Goal: Task Accomplishment & Management: Manage account settings

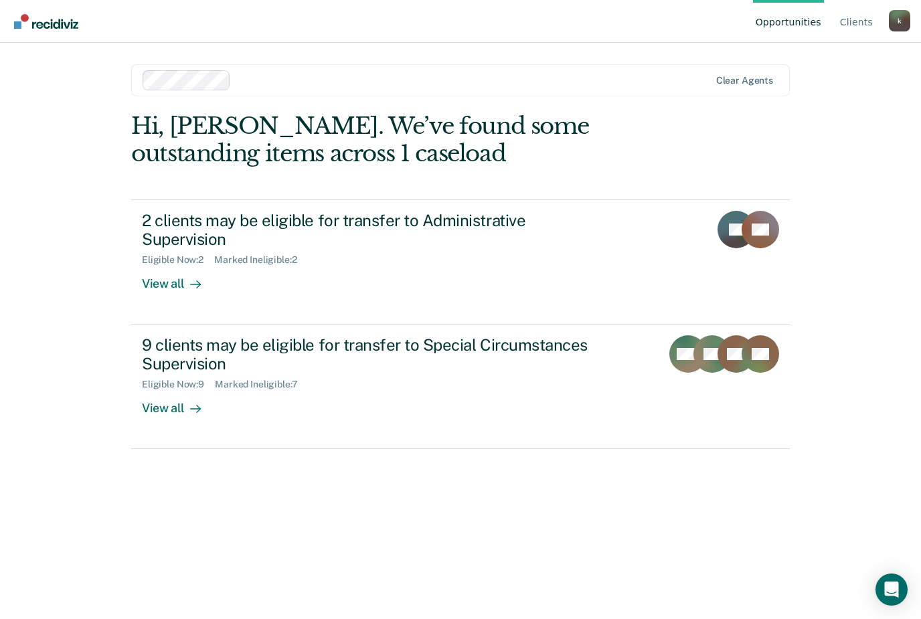
click at [458, 278] on link "2 clients may be eligible for transfer to Administrative Supervision Eligible N…" at bounding box center [460, 261] width 659 height 125
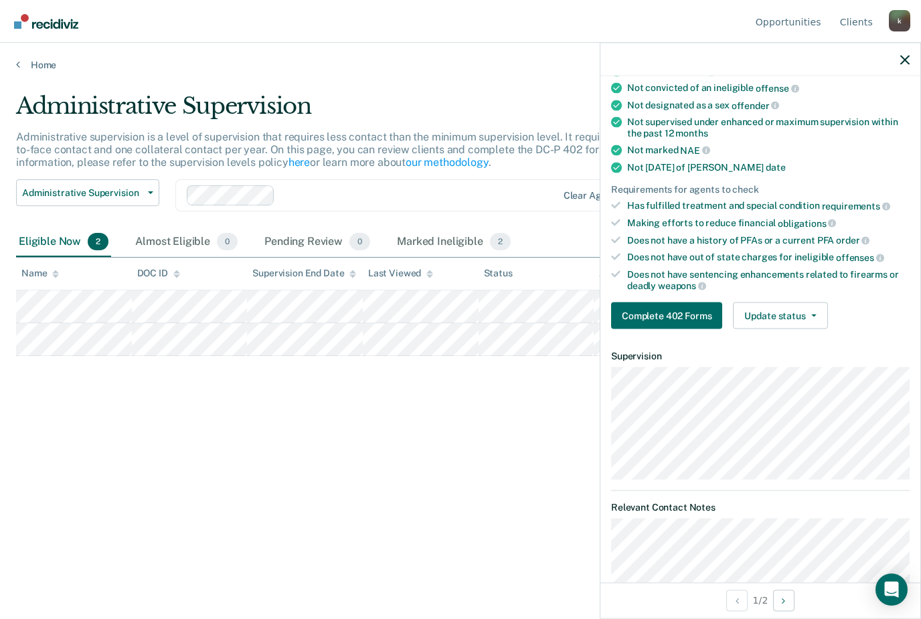
scroll to position [149, 0]
click at [808, 303] on button "Update status" at bounding box center [780, 316] width 94 height 27
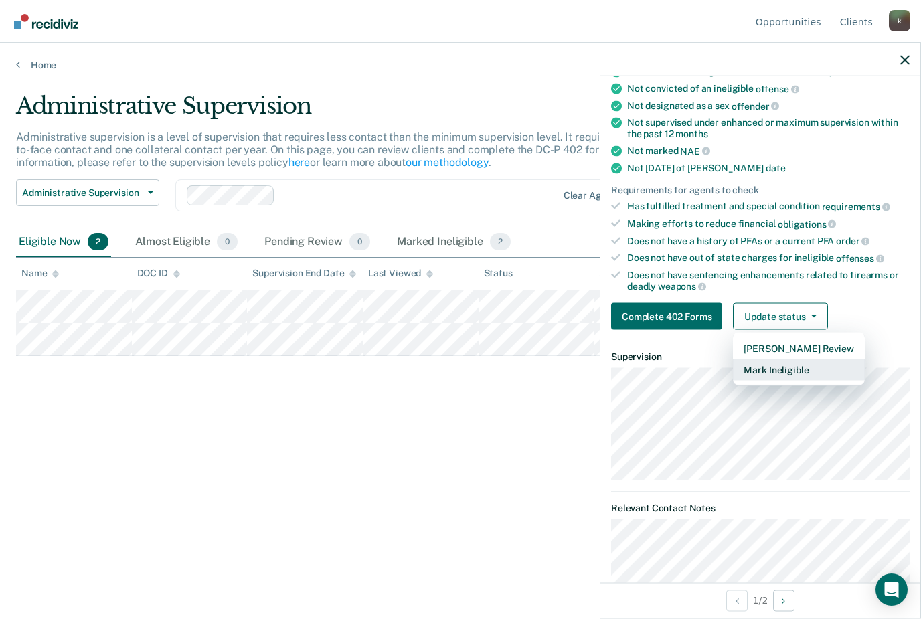
click at [819, 363] on button "Mark Ineligible" at bounding box center [798, 369] width 131 height 21
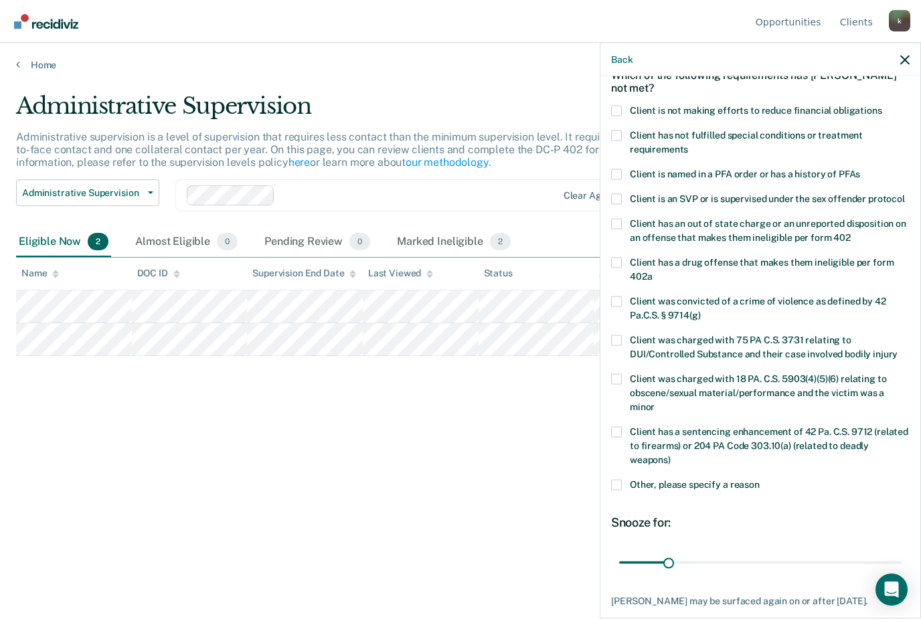
click at [618, 105] on span at bounding box center [616, 110] width 11 height 11
click at [882, 105] on input "Client is not making efforts to reduce financial obligations" at bounding box center [882, 105] width 0 height 0
type input "90"
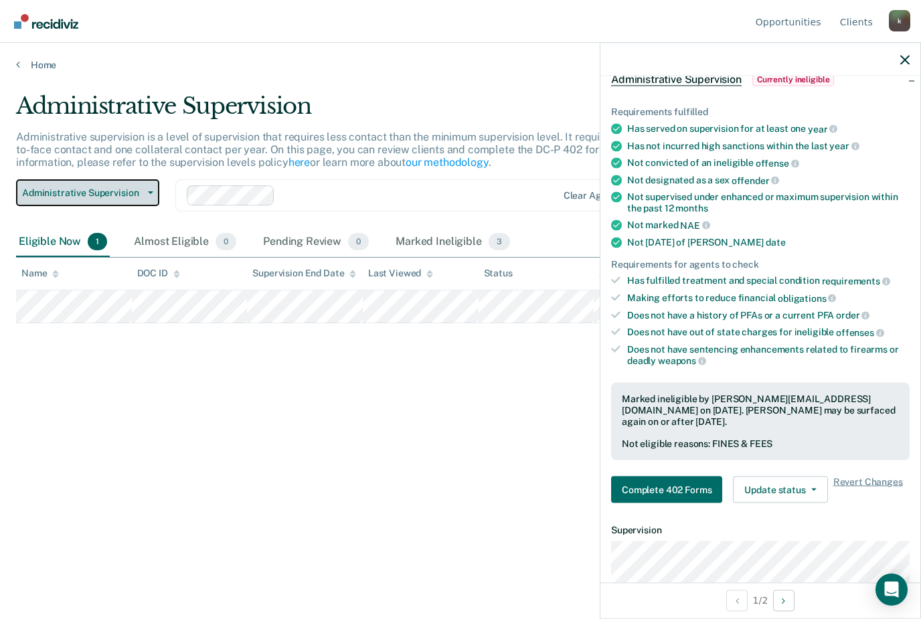
click at [147, 179] on button "Administrative Supervision" at bounding box center [87, 192] width 143 height 27
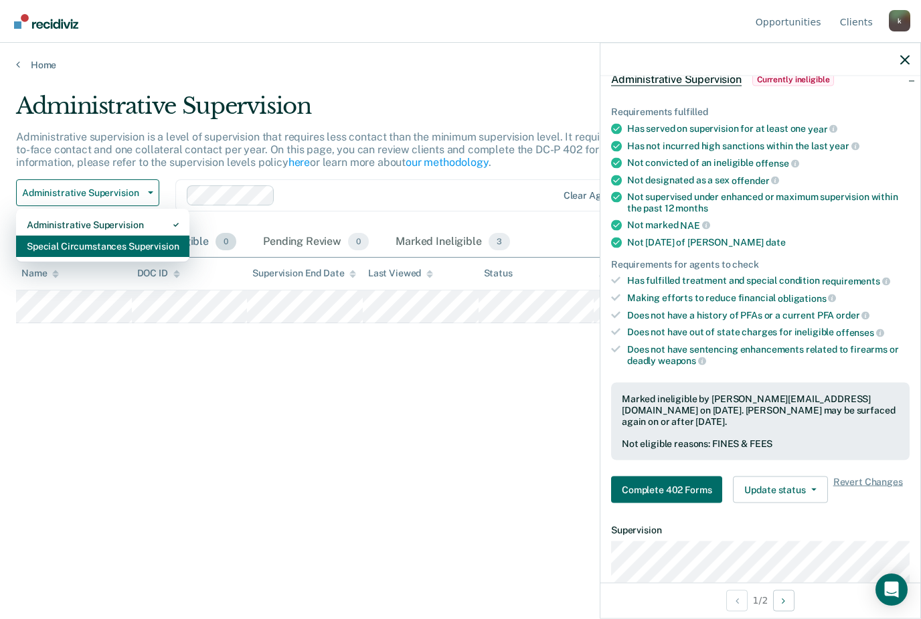
drag, startPoint x: 130, startPoint y: 205, endPoint x: 130, endPoint y: 248, distance: 42.8
click at [130, 236] on div "Special Circumstances Supervision" at bounding box center [103, 246] width 152 height 21
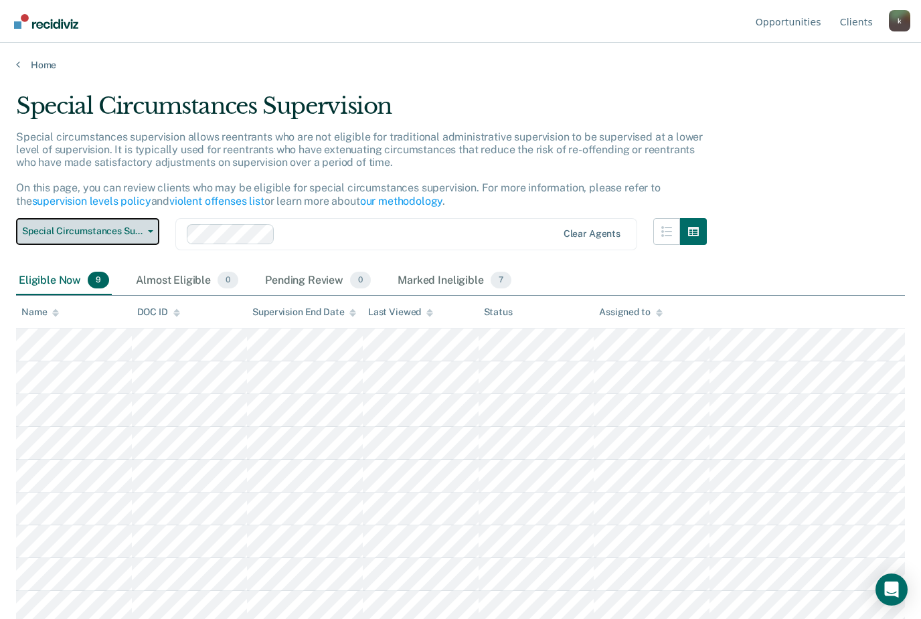
scroll to position [43, 0]
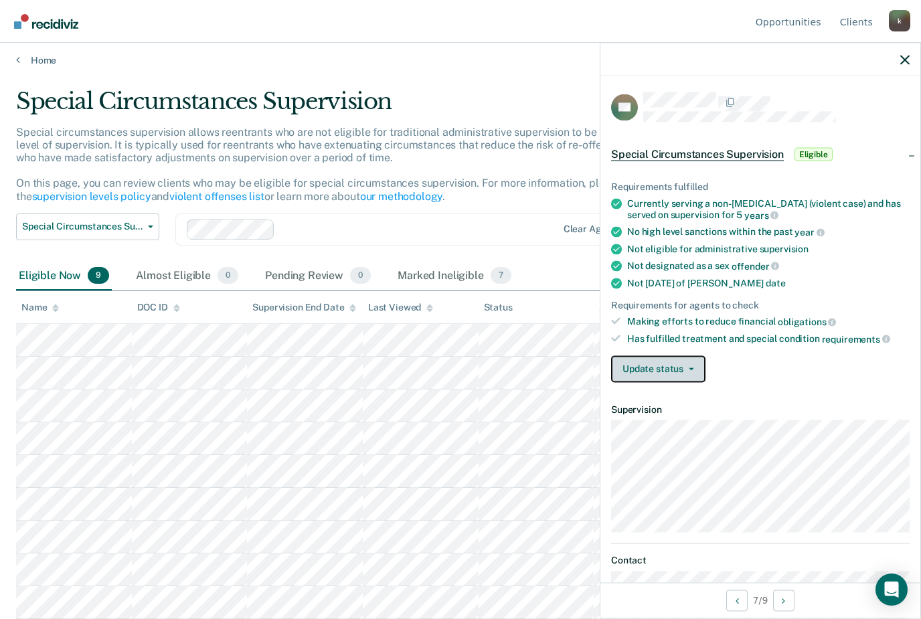
click at [698, 370] on button "Update status" at bounding box center [658, 368] width 94 height 27
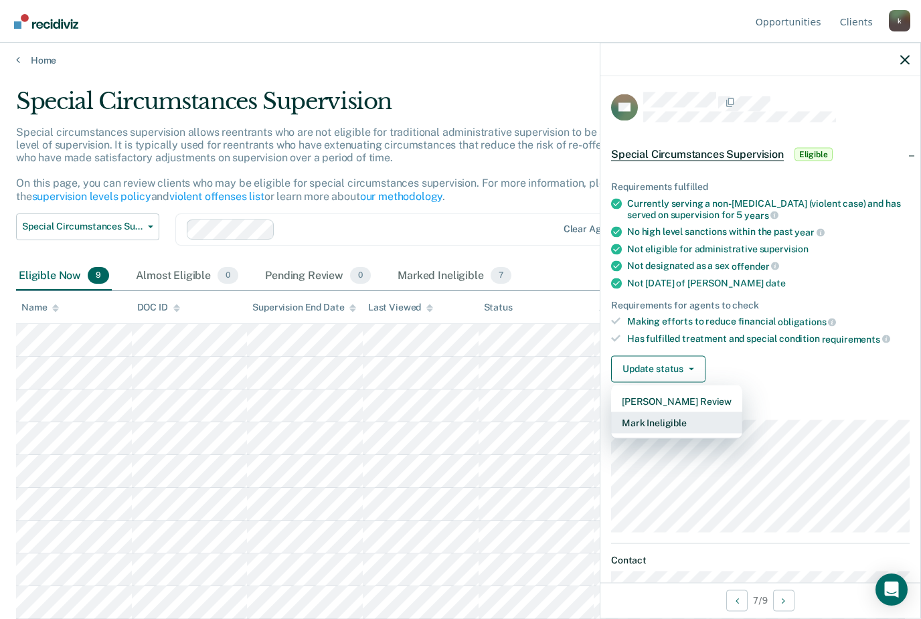
click at [699, 418] on button "Mark Ineligible" at bounding box center [676, 422] width 131 height 21
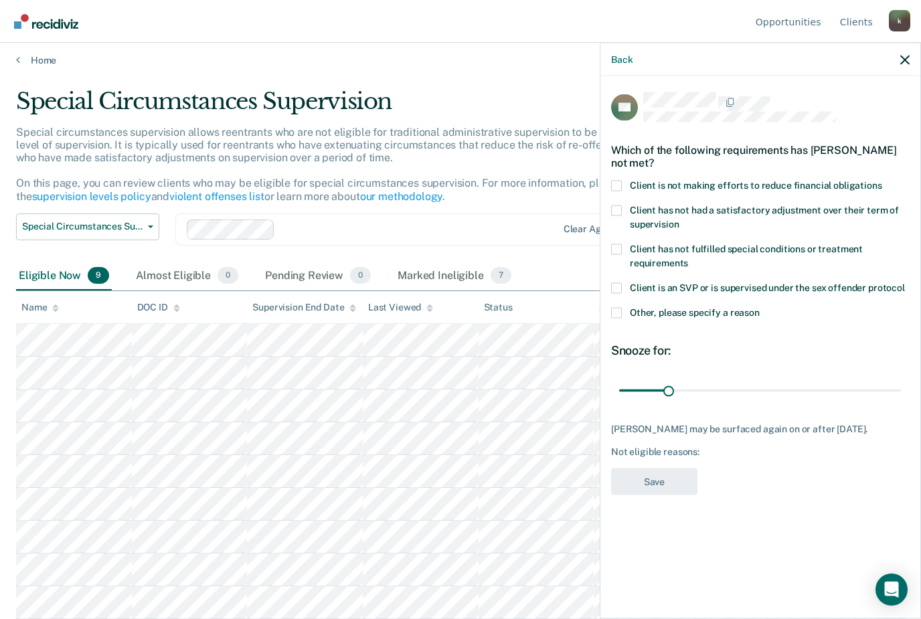
click at [616, 191] on div "Client is not making efforts to reduce financial obligations" at bounding box center [760, 192] width 298 height 25
click at [616, 183] on span at bounding box center [616, 185] width 11 height 11
click at [882, 180] on input "Client is not making efforts to reduce financial obligations" at bounding box center [882, 180] width 0 height 0
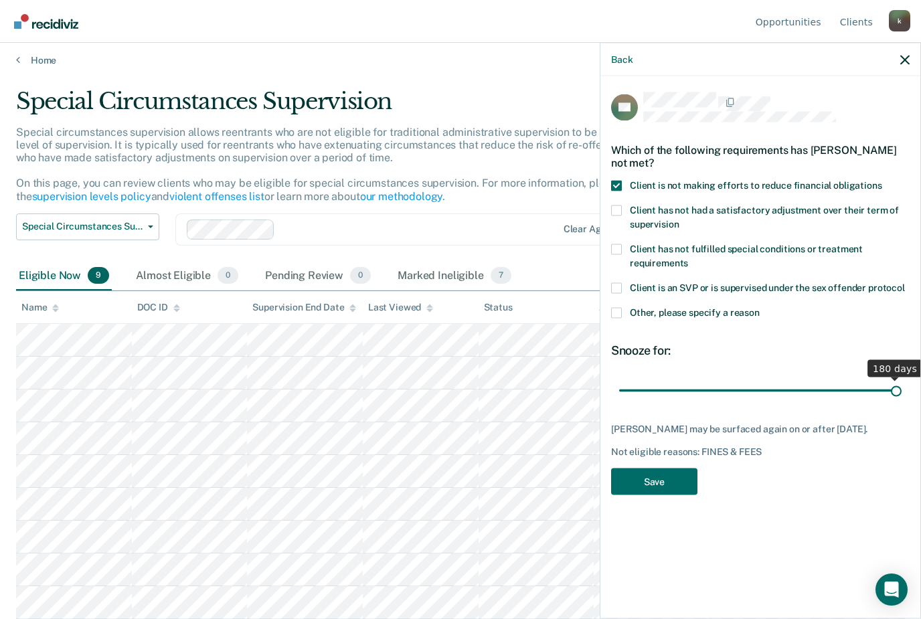
drag, startPoint x: 670, startPoint y: 383, endPoint x: 901, endPoint y: 393, distance: 231.1
type input "180"
click at [901, 393] on input "range" at bounding box center [760, 390] width 282 height 23
click at [642, 481] on button "Save" at bounding box center [654, 481] width 86 height 27
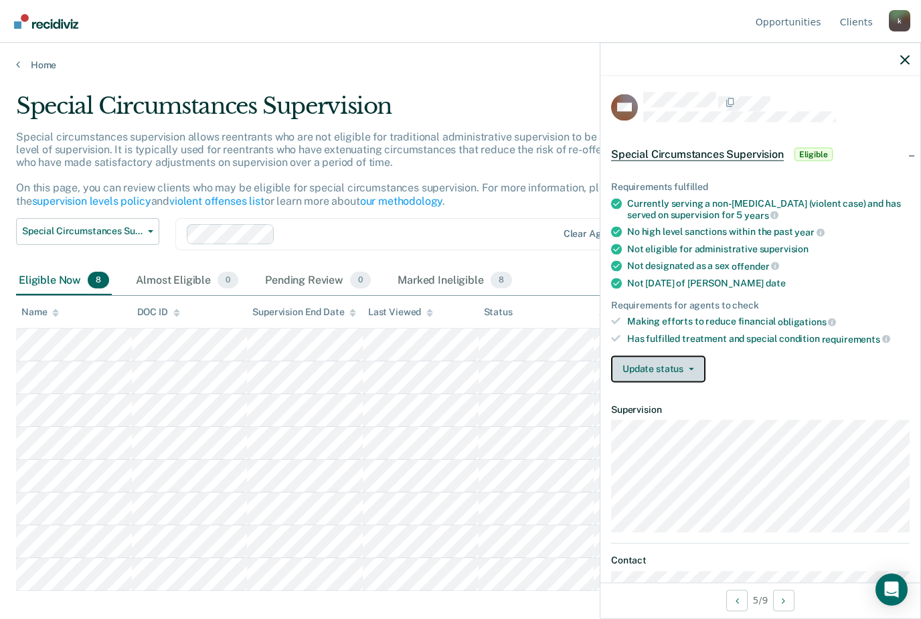
click at [697, 375] on button "Update status" at bounding box center [658, 368] width 94 height 27
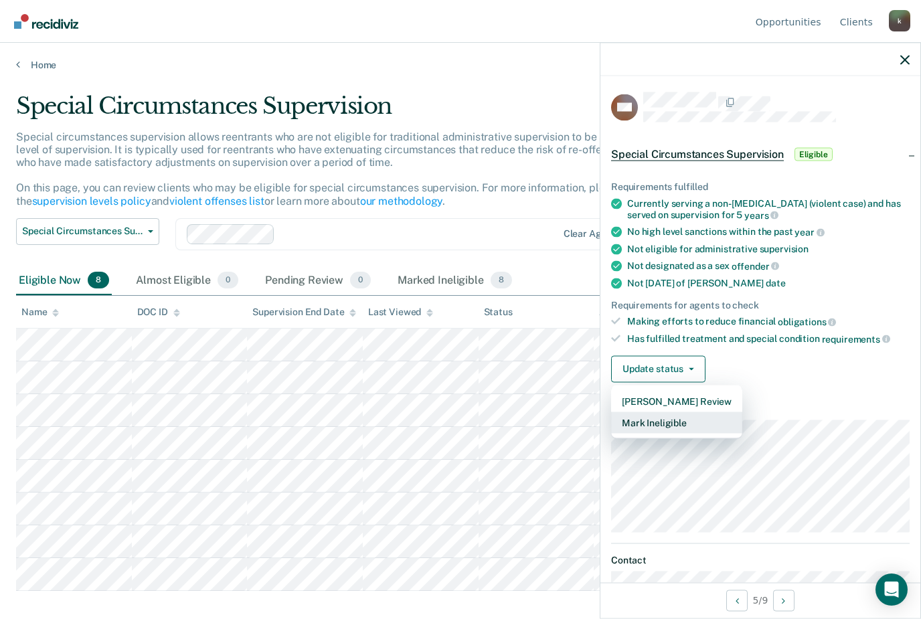
click at [674, 419] on button "Mark Ineligible" at bounding box center [676, 422] width 131 height 21
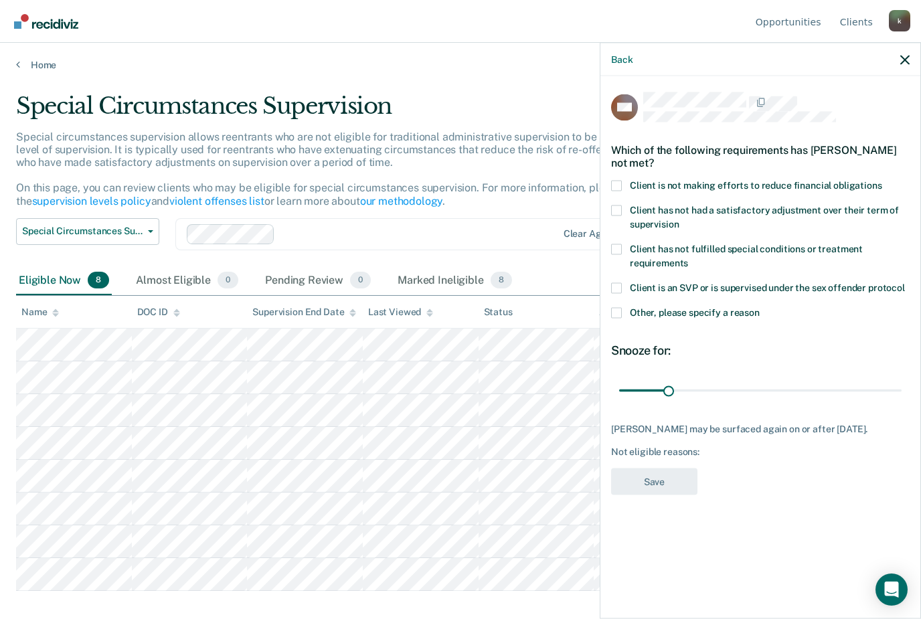
click at [614, 181] on span at bounding box center [616, 185] width 11 height 11
click at [882, 180] on input "Client is not making efforts to reduce financial obligations" at bounding box center [882, 180] width 0 height 0
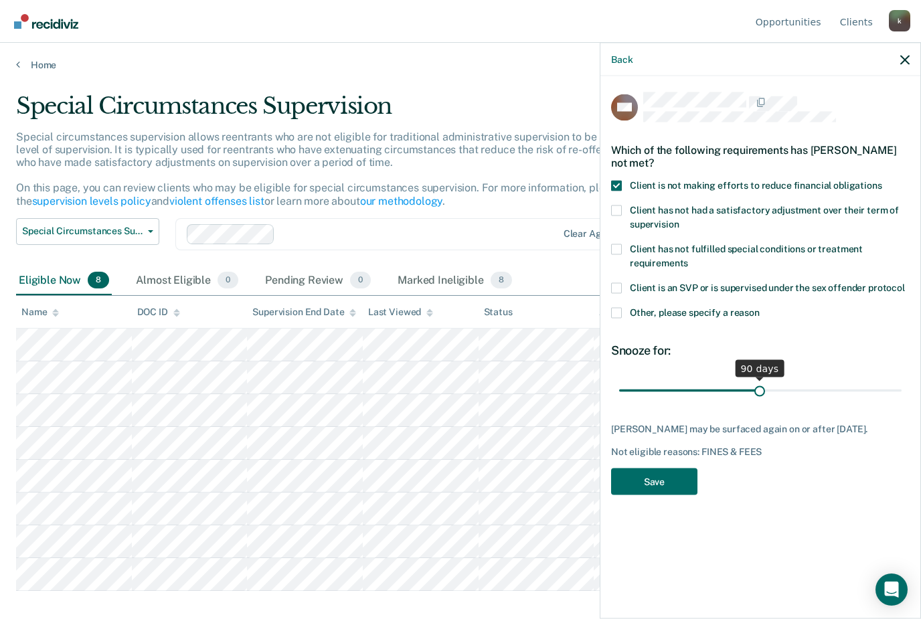
drag, startPoint x: 674, startPoint y: 391, endPoint x: 759, endPoint y: 387, distance: 85.1
type input "90"
click at [759, 387] on input "range" at bounding box center [760, 390] width 282 height 23
click at [669, 489] on button "Save" at bounding box center [654, 481] width 86 height 27
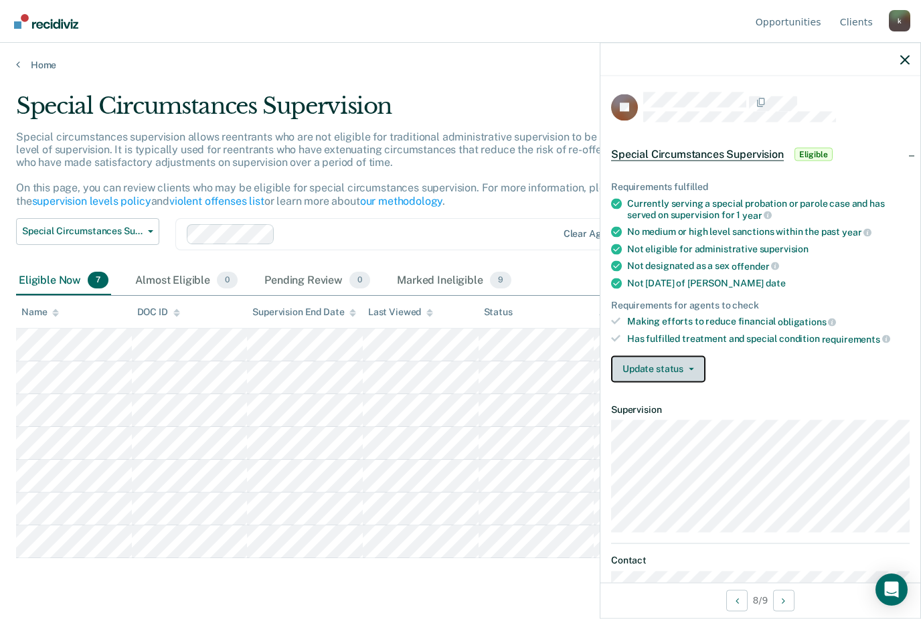
click at [687, 357] on button "Update status" at bounding box center [658, 368] width 94 height 27
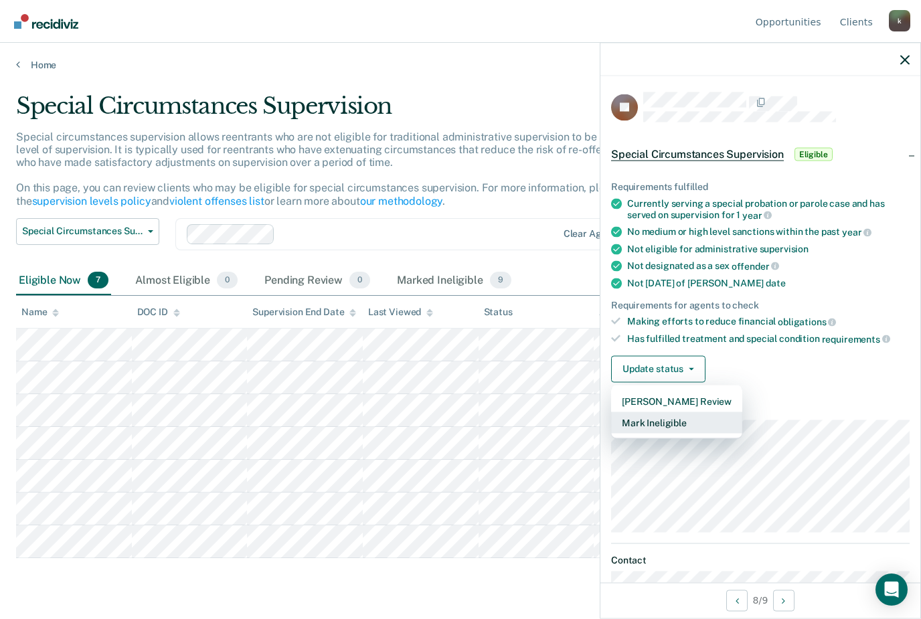
click at [680, 424] on button "Mark Ineligible" at bounding box center [676, 422] width 131 height 21
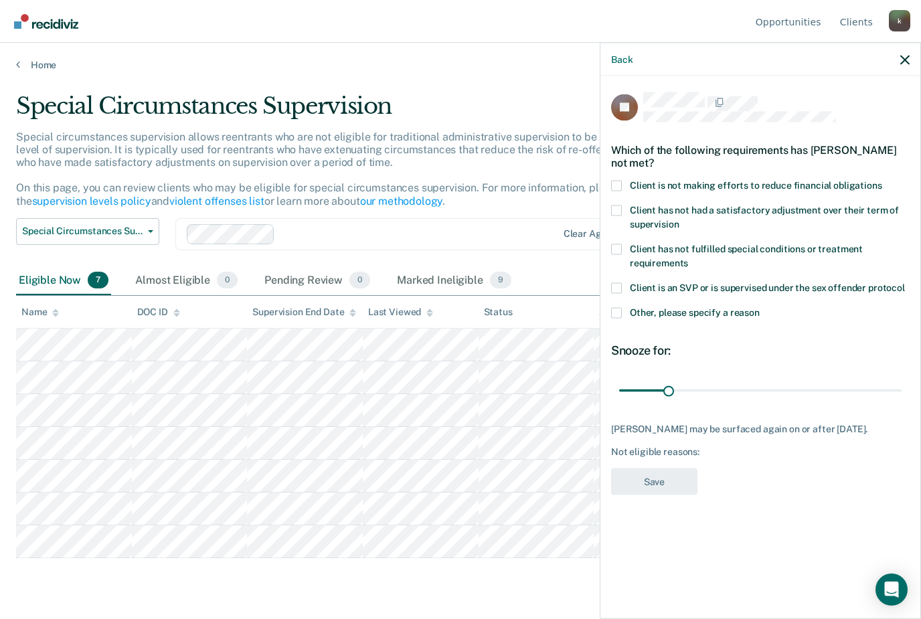
click at [620, 210] on span at bounding box center [616, 210] width 11 height 11
click at [679, 219] on input "Client has not had a satisfactory adjustment over their term of supervision" at bounding box center [679, 219] width 0 height 0
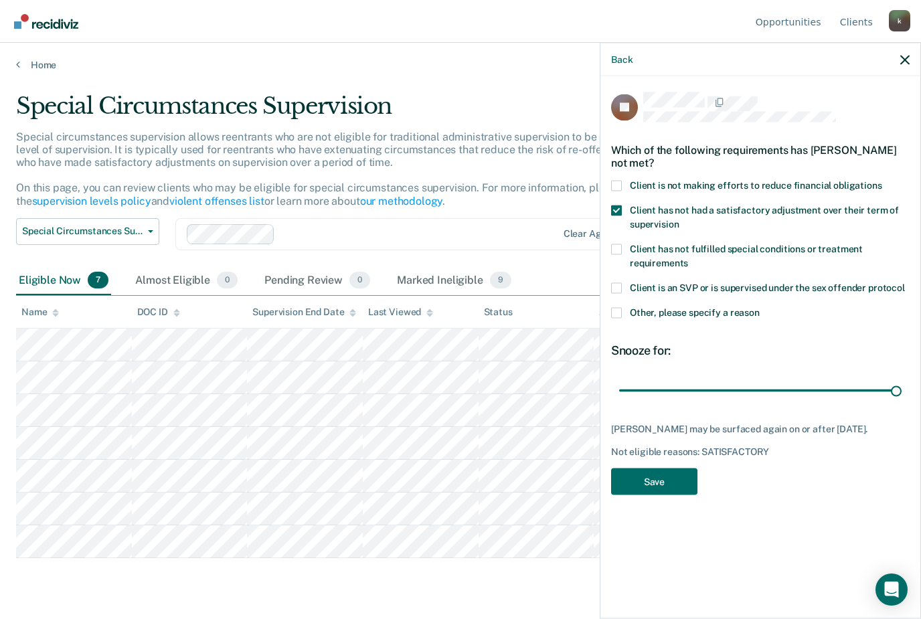
drag, startPoint x: 665, startPoint y: 395, endPoint x: 908, endPoint y: 380, distance: 242.7
type input "180"
click at [908, 380] on div "180 days" at bounding box center [760, 390] width 298 height 23
click at [651, 477] on button "Save" at bounding box center [654, 481] width 86 height 27
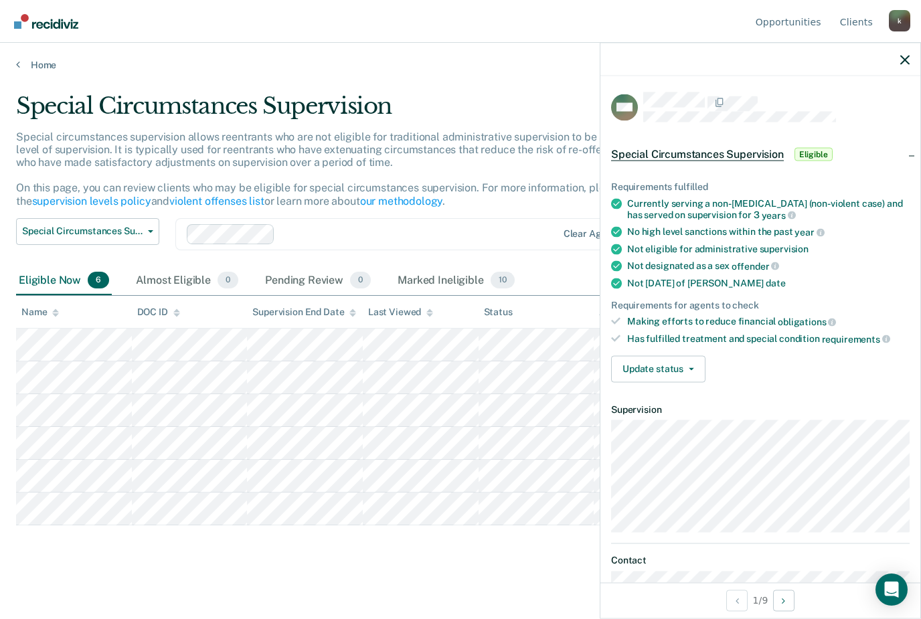
click at [687, 377] on div "Requirements fulfilled Currently serving a non-[MEDICAL_DATA] (non-violent case…" at bounding box center [760, 276] width 320 height 233
click at [689, 358] on button "Update status" at bounding box center [658, 368] width 94 height 27
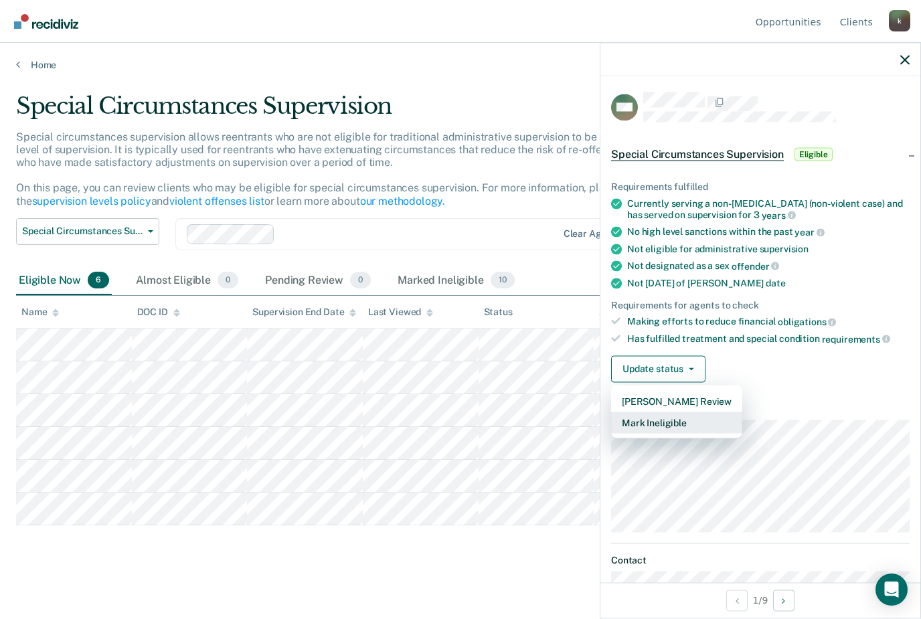
click at [687, 420] on button "Mark Ineligible" at bounding box center [676, 422] width 131 height 21
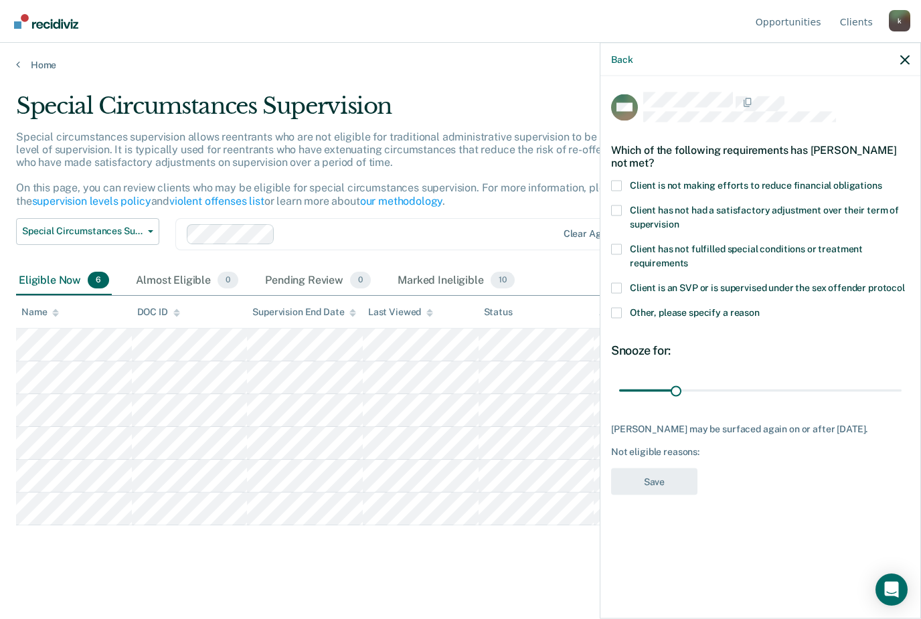
click at [618, 184] on span at bounding box center [616, 185] width 11 height 11
click at [882, 180] on input "Client is not making efforts to reduce financial obligations" at bounding box center [882, 180] width 0 height 0
click at [648, 494] on button "Save" at bounding box center [654, 481] width 86 height 27
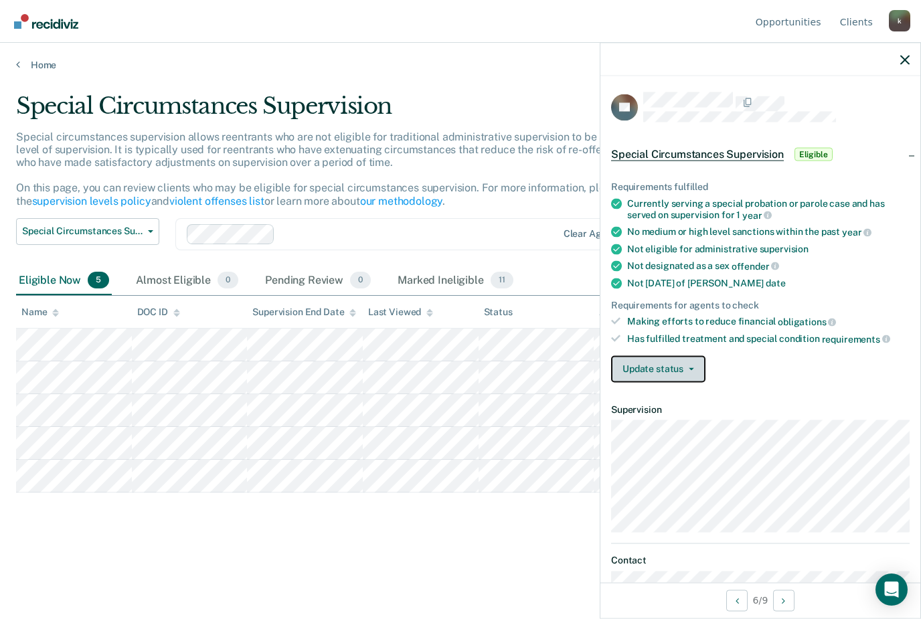
click at [691, 367] on icon "button" at bounding box center [691, 368] width 5 height 3
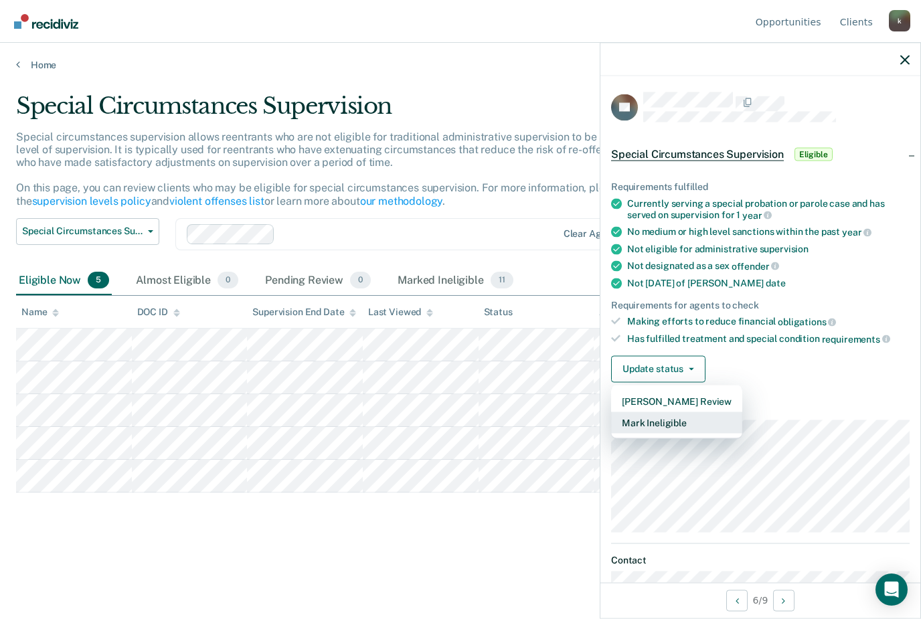
click at [691, 416] on button "Mark Ineligible" at bounding box center [676, 422] width 131 height 21
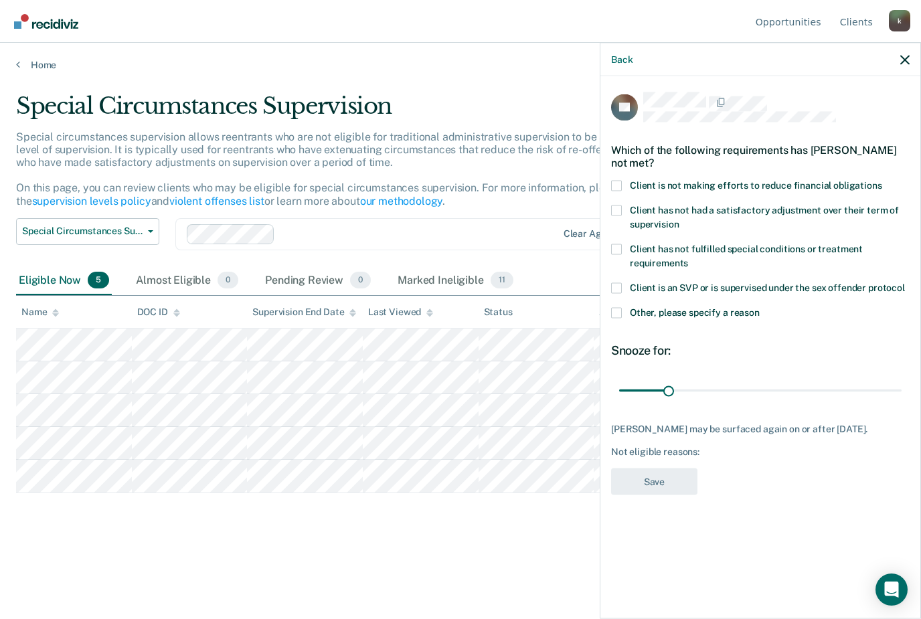
click at [622, 254] on label "Client has not fulfilled special conditions or treatment requirements" at bounding box center [760, 258] width 298 height 28
click at [688, 258] on input "Client has not fulfilled special conditions or treatment requirements" at bounding box center [688, 258] width 0 height 0
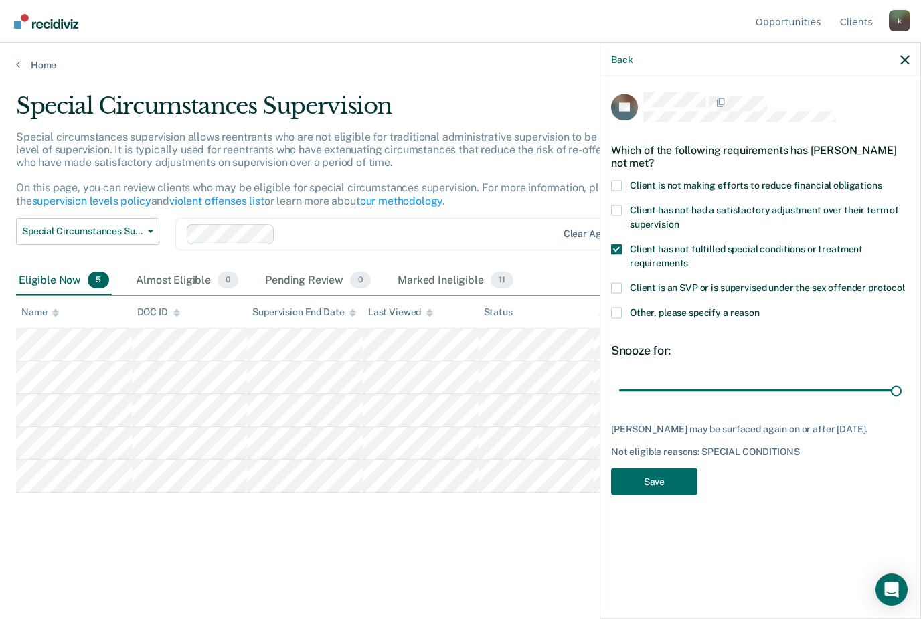
drag, startPoint x: 669, startPoint y: 387, endPoint x: 908, endPoint y: 404, distance: 238.8
type input "180"
click at [908, 404] on div "EP Which of the following requirements has [PERSON_NAME] not met? Client is not…" at bounding box center [760, 297] width 298 height 411
click at [691, 483] on button "Save" at bounding box center [654, 481] width 86 height 27
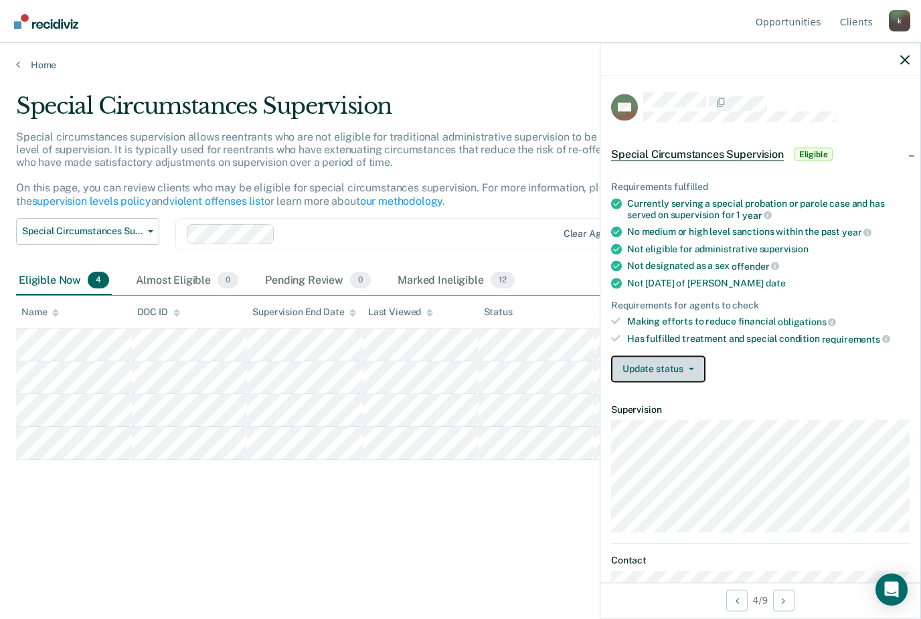
click at [676, 361] on button "Update status" at bounding box center [658, 368] width 94 height 27
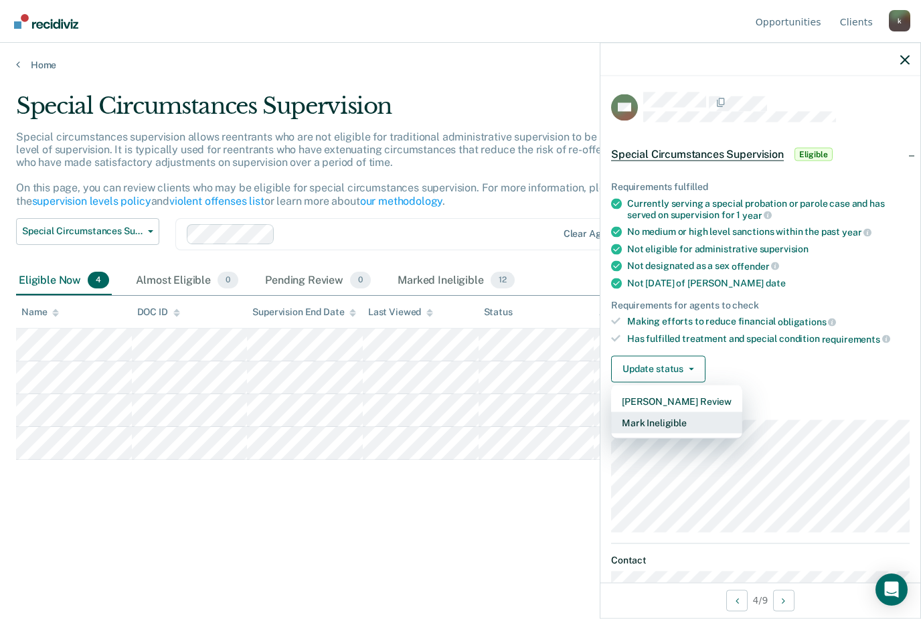
click at [669, 422] on button "Mark Ineligible" at bounding box center [676, 422] width 131 height 21
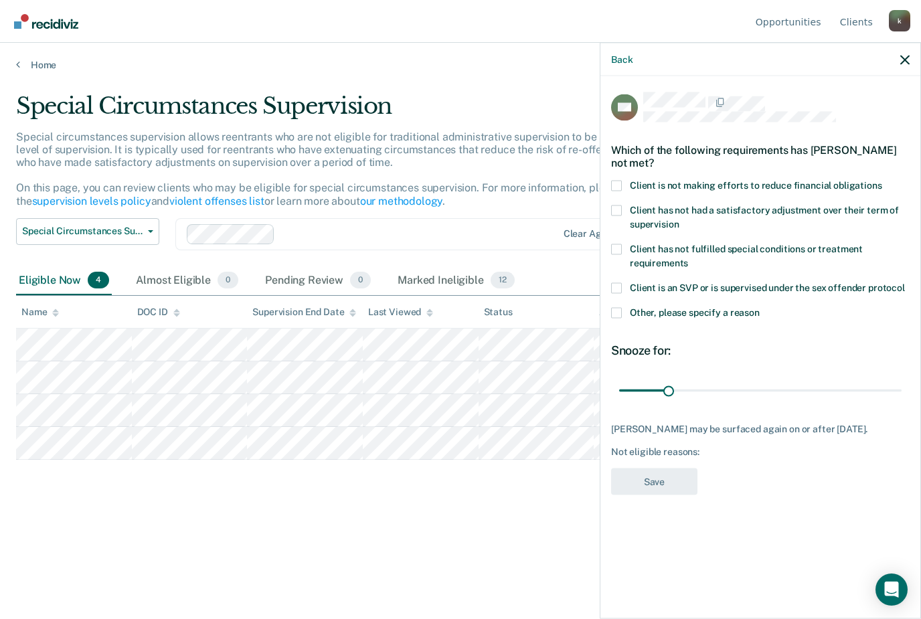
click at [642, 324] on div "Other, please specify a reason" at bounding box center [760, 319] width 298 height 25
click at [620, 313] on span at bounding box center [616, 312] width 11 height 11
click at [760, 307] on input "Other, please specify a reason" at bounding box center [760, 307] width 0 height 0
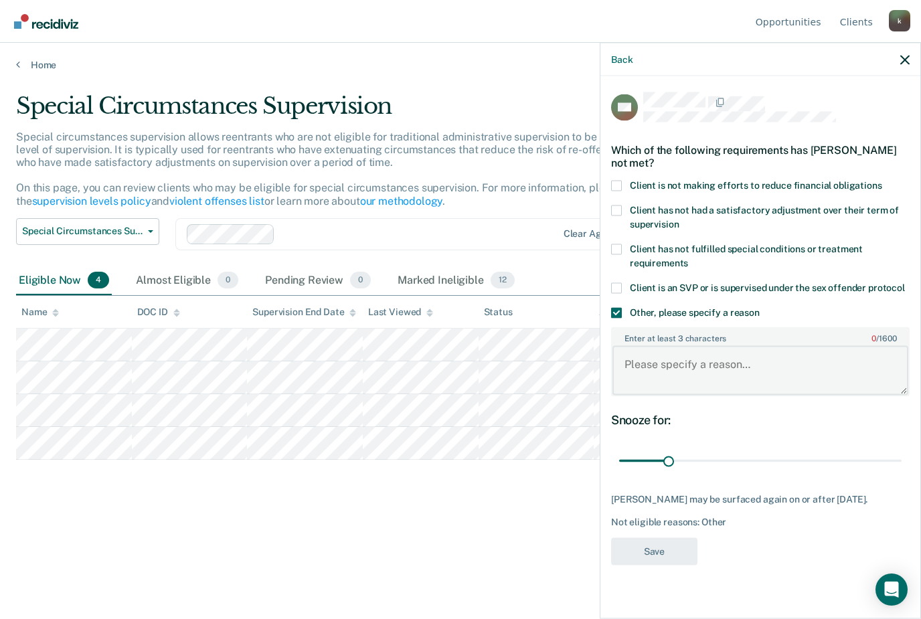
click at [652, 373] on textarea "Enter at least 3 characters 0 / 1600" at bounding box center [760, 371] width 296 height 50
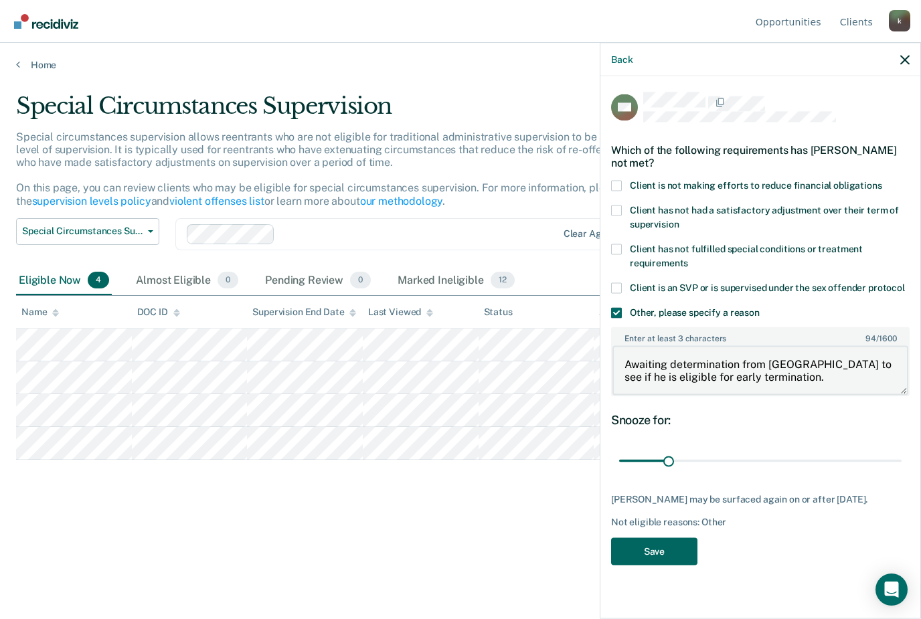
type textarea "Awaiting determination from [GEOGRAPHIC_DATA] to see if he is eligible for earl…"
click at [678, 538] on button "Save" at bounding box center [654, 551] width 86 height 27
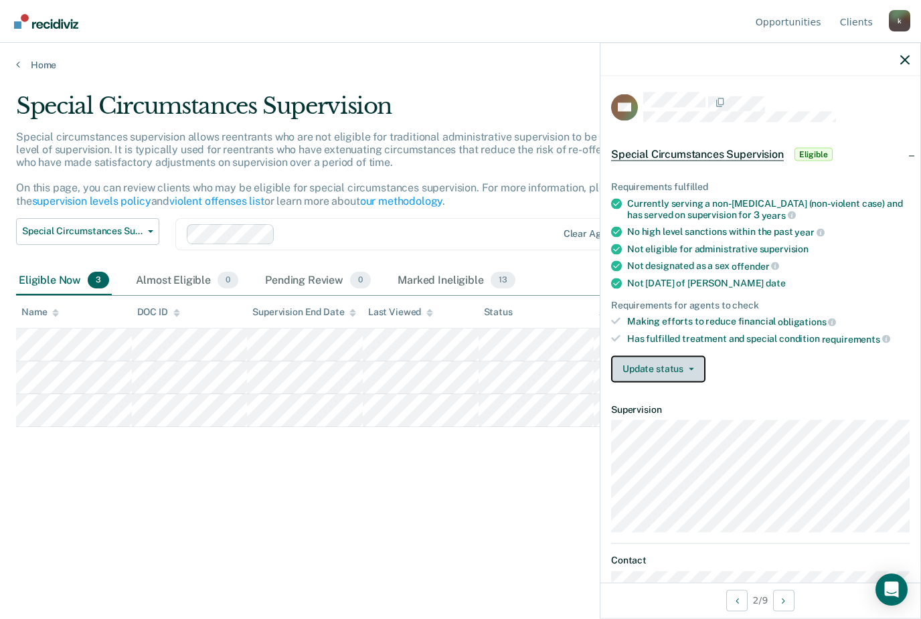
click at [665, 359] on button "Update status" at bounding box center [658, 368] width 94 height 27
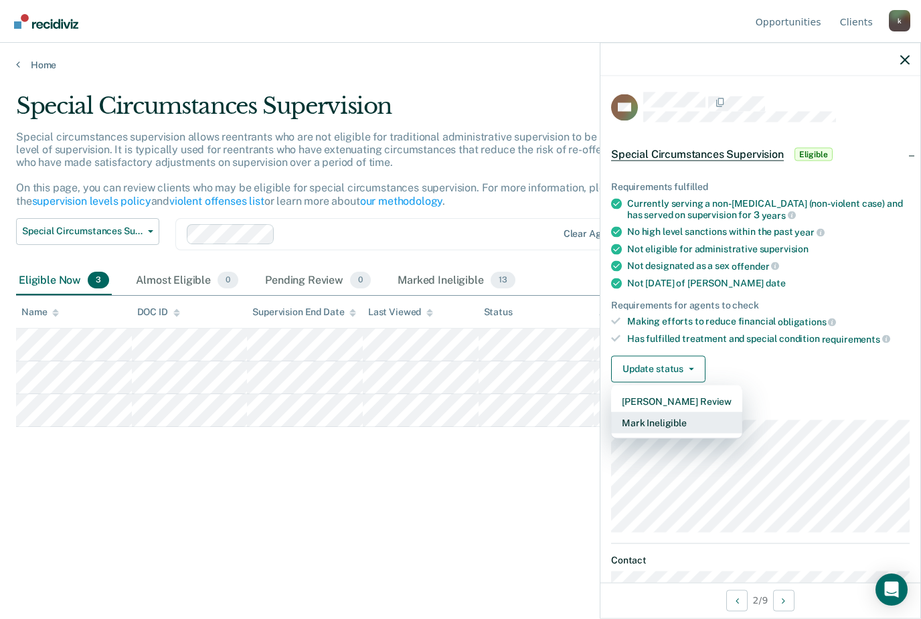
click at [678, 414] on button "Mark Ineligible" at bounding box center [676, 422] width 131 height 21
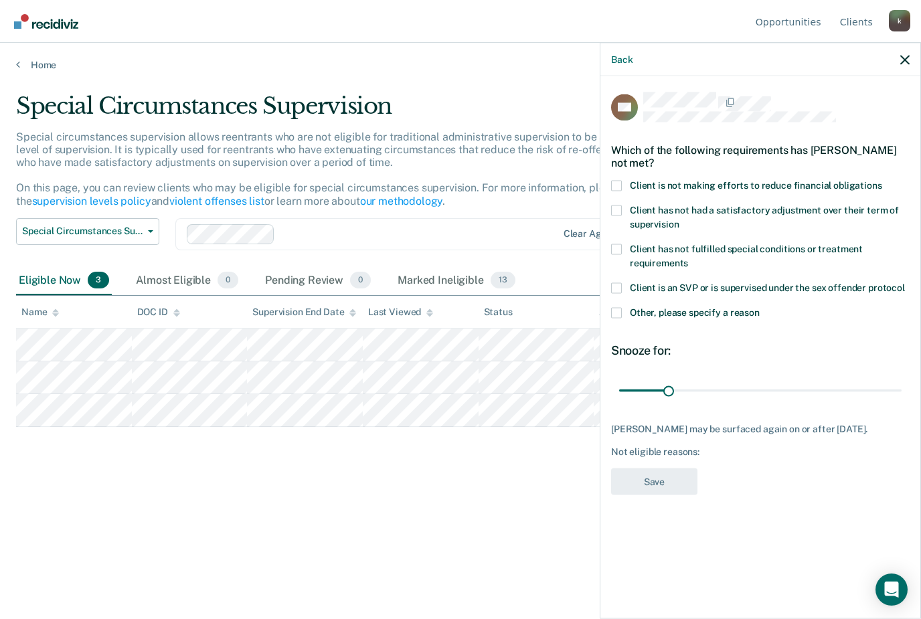
click at [620, 186] on span at bounding box center [616, 185] width 11 height 11
click at [882, 180] on input "Client is not making efforts to reduce financial obligations" at bounding box center [882, 180] width 0 height 0
drag, startPoint x: 677, startPoint y: 383, endPoint x: 660, endPoint y: 386, distance: 16.9
type input "24"
click at [660, 386] on input "range" at bounding box center [760, 390] width 282 height 23
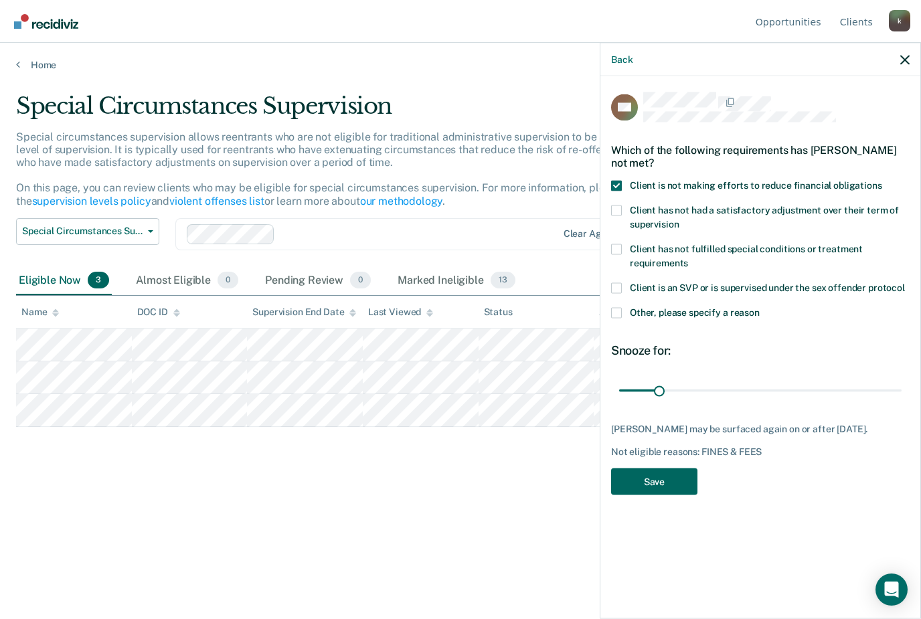
click at [662, 480] on button "Save" at bounding box center [654, 481] width 86 height 27
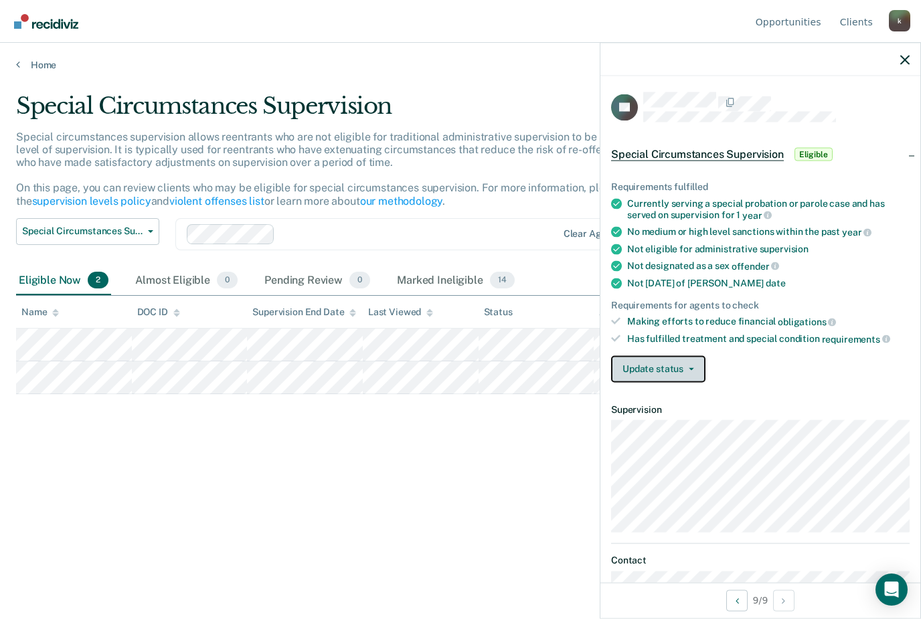
click at [701, 366] on button "Update status" at bounding box center [658, 368] width 94 height 27
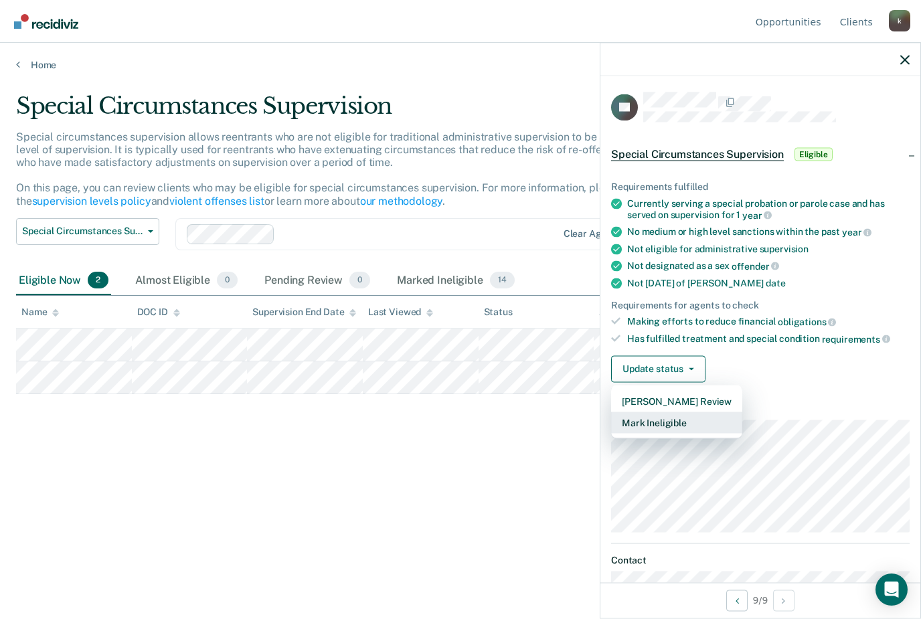
click at [691, 413] on button "Mark Ineligible" at bounding box center [676, 422] width 131 height 21
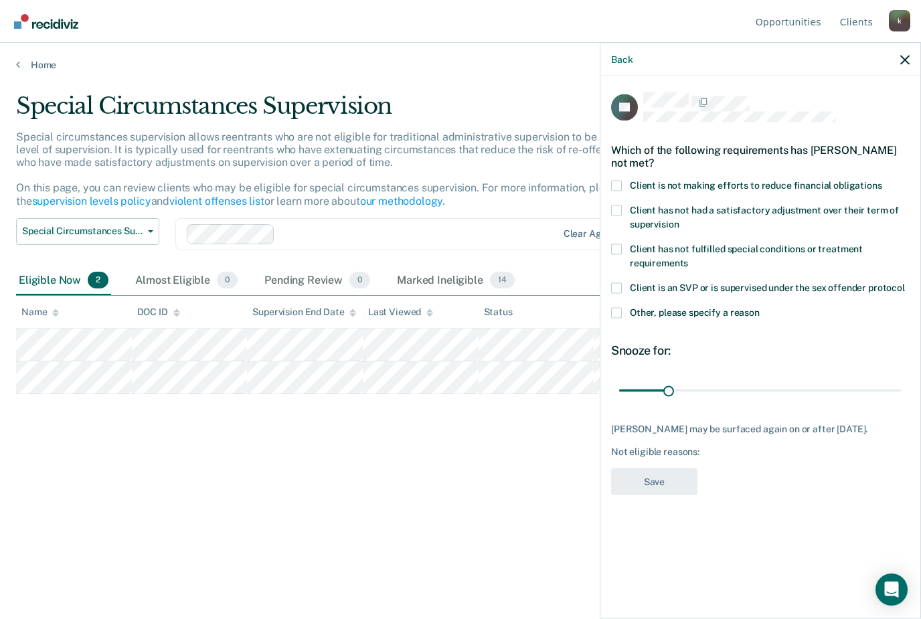
click at [621, 180] on span at bounding box center [616, 185] width 11 height 11
click at [882, 180] on input "Client is not making efforts to reduce financial obligations" at bounding box center [882, 180] width 0 height 0
drag, startPoint x: 671, startPoint y: 378, endPoint x: 660, endPoint y: 378, distance: 11.4
type input "25"
click at [660, 379] on input "range" at bounding box center [760, 390] width 282 height 23
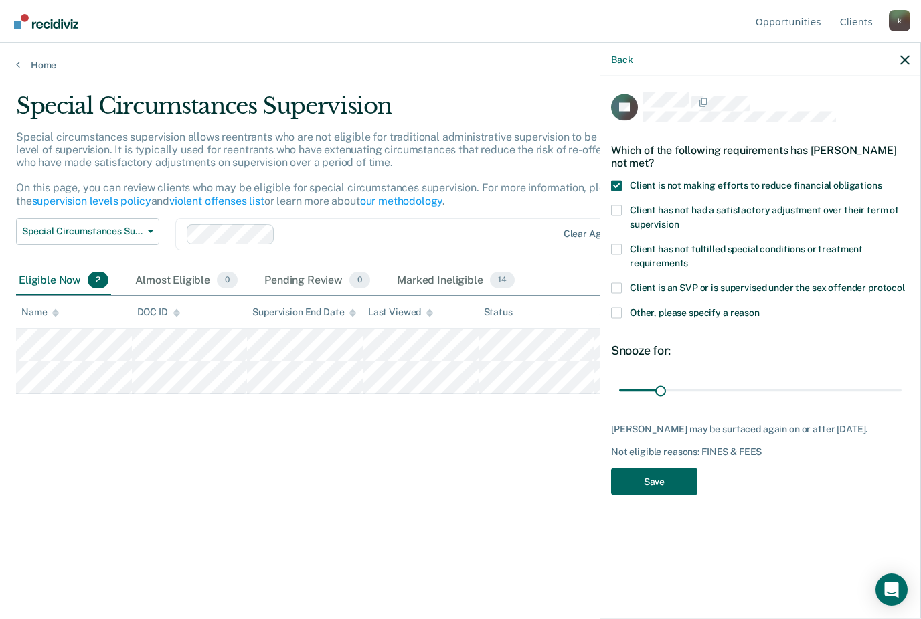
click at [663, 468] on button "Save" at bounding box center [654, 481] width 86 height 27
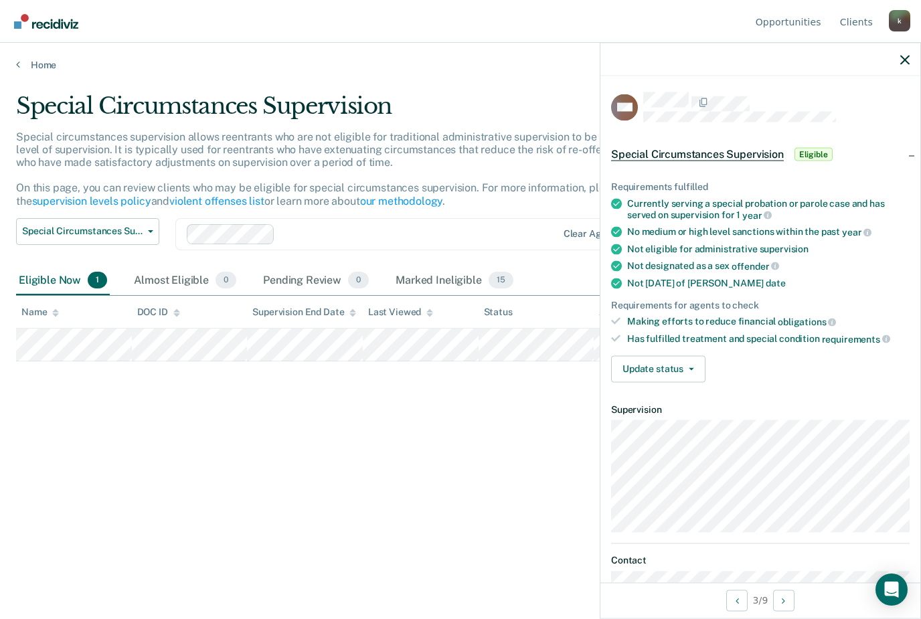
scroll to position [0, 0]
click at [689, 365] on button "Update status" at bounding box center [658, 368] width 94 height 27
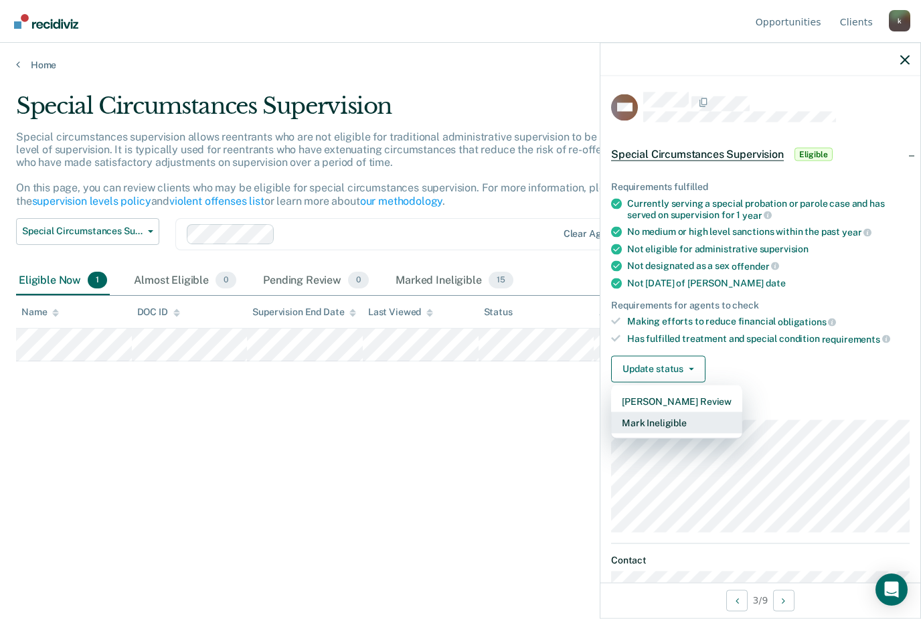
click at [687, 422] on button "Mark Ineligible" at bounding box center [676, 422] width 131 height 21
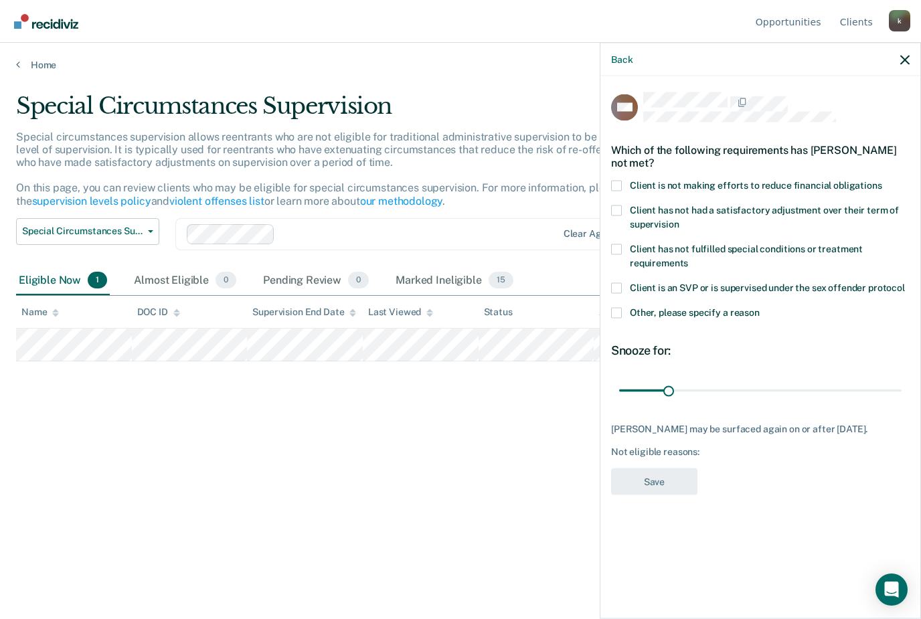
click at [624, 254] on label "Client has not fulfilled special conditions or treatment requirements" at bounding box center [760, 258] width 298 height 28
click at [688, 258] on input "Client has not fulfilled special conditions or treatment requirements" at bounding box center [688, 258] width 0 height 0
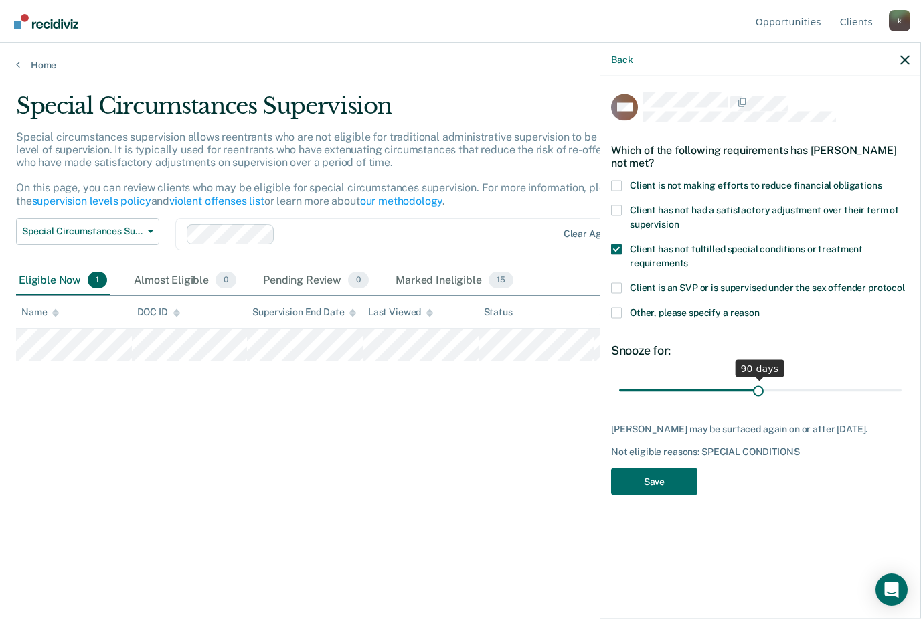
drag, startPoint x: 666, startPoint y: 392, endPoint x: 736, endPoint y: 390, distance: 69.6
type input "89"
click at [756, 390] on input "range" at bounding box center [760, 390] width 282 height 23
click at [669, 483] on button "Save" at bounding box center [654, 481] width 86 height 27
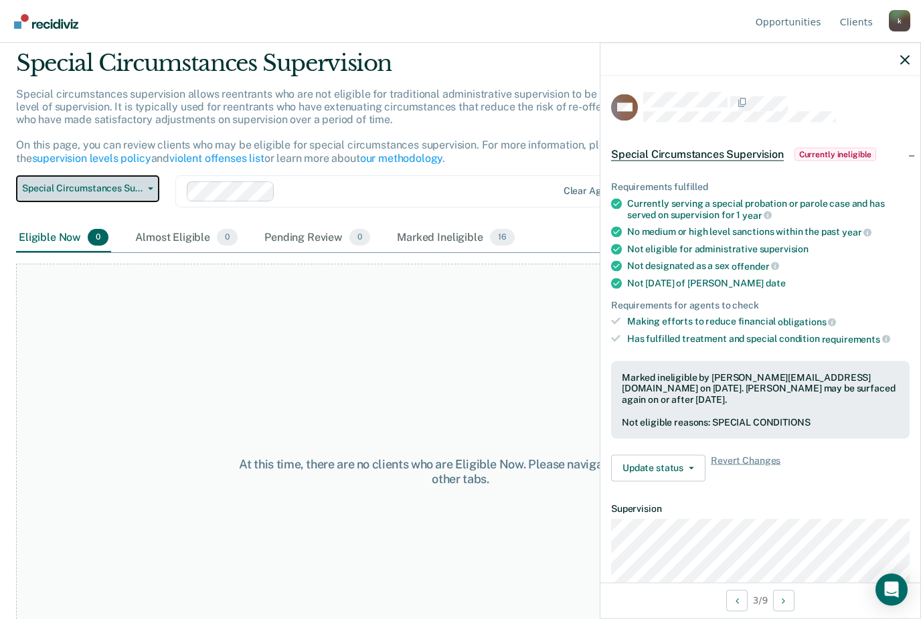
click at [147, 188] on button "Special Circumstances Supervision" at bounding box center [87, 188] width 143 height 27
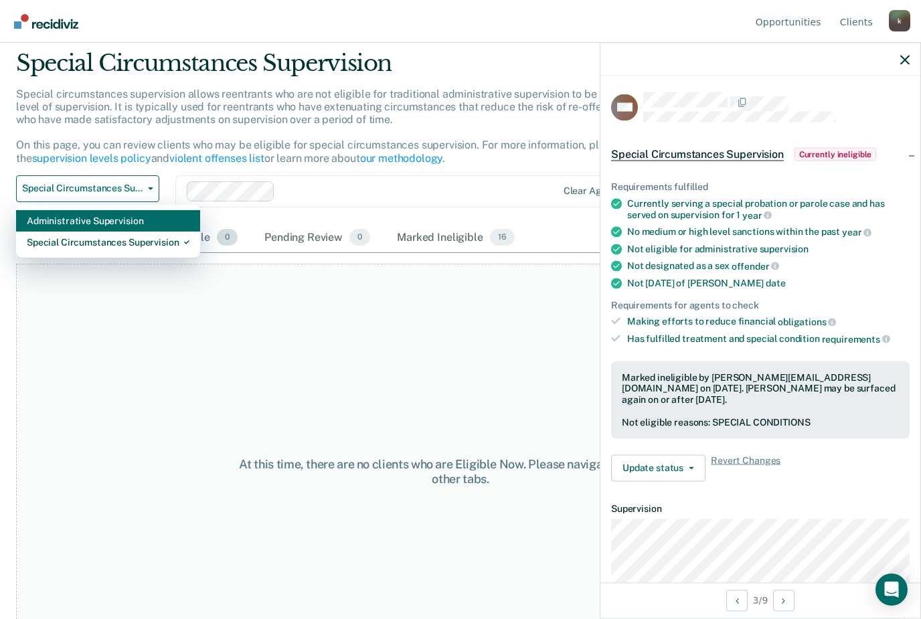
drag, startPoint x: 135, startPoint y: 224, endPoint x: 135, endPoint y: 267, distance: 42.8
click at [135, 224] on div "Administrative Supervision" at bounding box center [108, 220] width 163 height 21
